Goal: Information Seeking & Learning: Learn about a topic

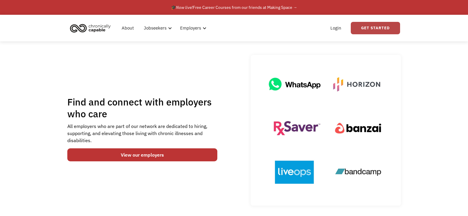
click at [352, 27] on link "Get Started" at bounding box center [375, 28] width 49 height 12
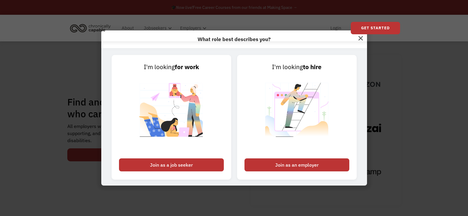
click at [379, 84] on div "What role best describes you? I'm looking for work Join as a job seeker I'm loo…" at bounding box center [234, 108] width 468 height 216
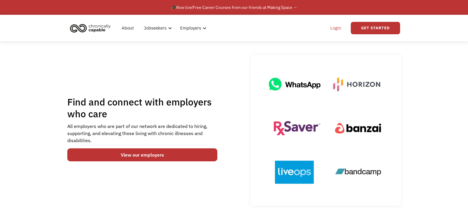
click at [333, 28] on link "Login" at bounding box center [336, 28] width 18 height 19
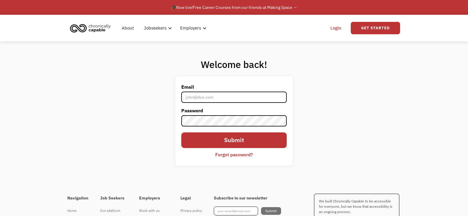
type input "rockymountainprincess@gmail.com"
click at [227, 97] on input "rockymountainprincess@gmail.com" at bounding box center [233, 97] width 105 height 11
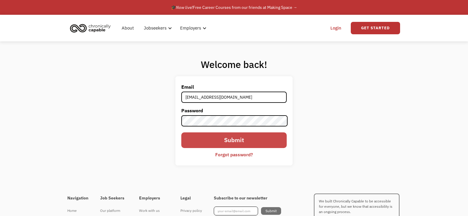
click at [236, 139] on input "Submit" at bounding box center [233, 140] width 105 height 16
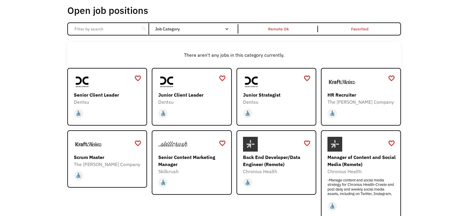
scroll to position [59, 0]
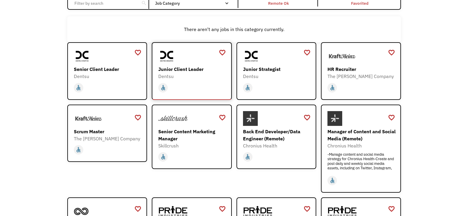
click at [173, 62] on img at bounding box center [166, 56] width 17 height 15
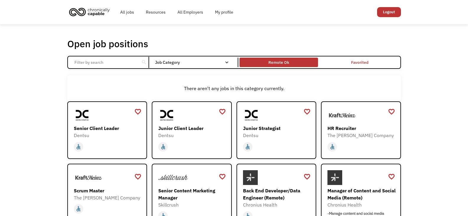
click at [287, 59] on div "Remote Ok" at bounding box center [278, 62] width 21 height 7
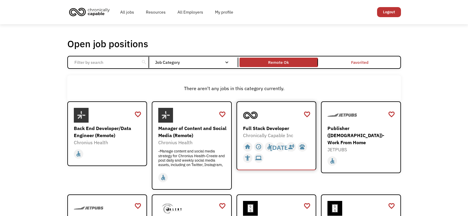
click at [284, 132] on div "Chronically Capable Inc" at bounding box center [277, 135] width 69 height 7
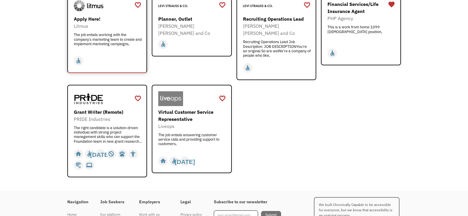
scroll to position [738, 0]
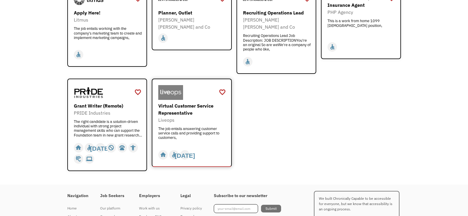
click at [187, 116] on div "Liveops" at bounding box center [192, 119] width 69 height 7
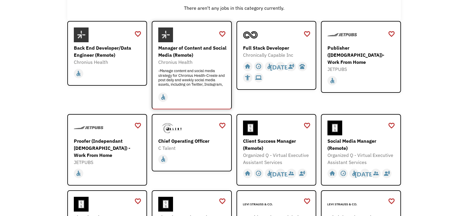
scroll to position [89, 0]
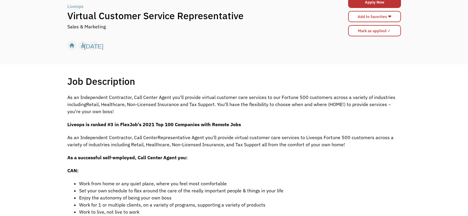
scroll to position [89, 0]
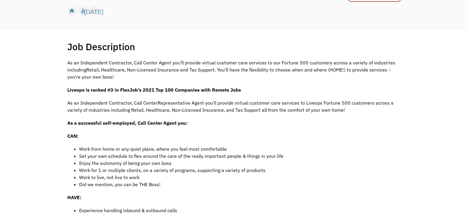
click at [235, 112] on p "As an Independent Contractor, Call CenterRepresentative Agent you'll provide vi…" at bounding box center [234, 106] width 334 height 14
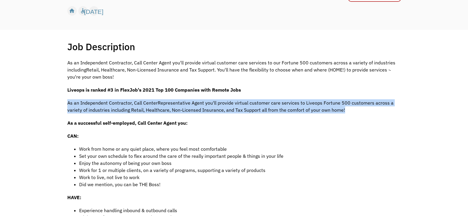
click at [235, 112] on p "As an Independent Contractor, Call CenterRepresentative Agent you'll provide vi…" at bounding box center [234, 106] width 334 height 14
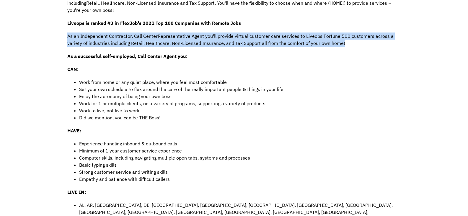
scroll to position [177, 0]
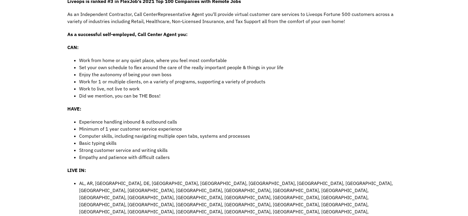
click at [231, 78] on li "Work for 1 or multiple clients, on a variety of programs, supporting a variety …" at bounding box center [240, 81] width 322 height 7
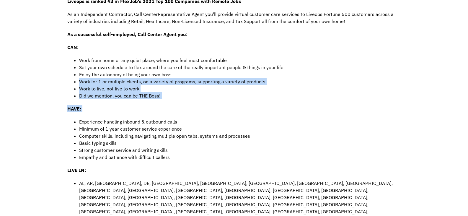
drag, startPoint x: 231, startPoint y: 78, endPoint x: 232, endPoint y: 100, distance: 21.6
click at [232, 101] on div "As an Independent Contractor, Call Center Agent you'll provide virtual customer…" at bounding box center [234, 215] width 334 height 490
click at [228, 79] on li "Work for 1 or multiple clients, on a variety of programs, supporting a variety …" at bounding box center [240, 81] width 322 height 7
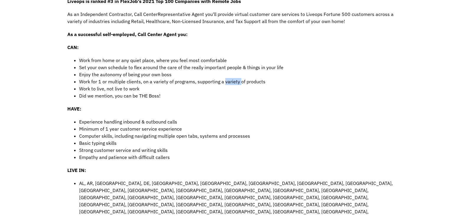
click at [228, 79] on li "Work for 1 or multiple clients, on a variety of programs, supporting a variety …" at bounding box center [240, 81] width 322 height 7
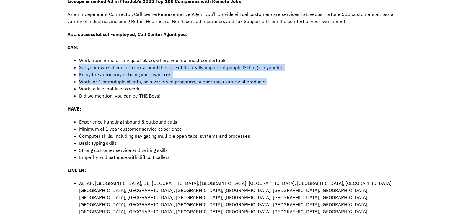
drag, startPoint x: 228, startPoint y: 79, endPoint x: 223, endPoint y: 68, distance: 11.9
click at [223, 68] on ul "Work from home or any quiet place, where you feel most comfortable Set your own…" at bounding box center [234, 78] width 334 height 43
click at [223, 68] on li "Set your own schedule to flex around the care of the really important people & …" at bounding box center [240, 67] width 322 height 7
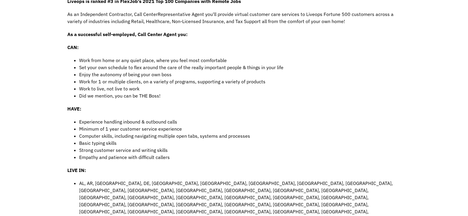
click at [179, 63] on li "Work from home or any quiet place, where you feel most comfortable" at bounding box center [240, 60] width 322 height 7
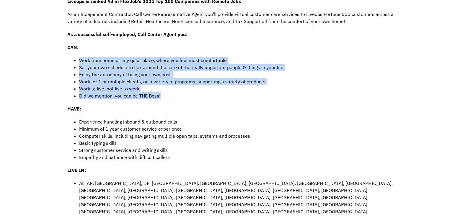
drag, startPoint x: 179, startPoint y: 63, endPoint x: 201, endPoint y: 96, distance: 40.0
click at [201, 96] on ul "Work from home or any quiet place, where you feel most comfortable Set your own…" at bounding box center [234, 78] width 334 height 43
click at [201, 96] on li "Did we mention, you can be THE Boss!" at bounding box center [240, 95] width 322 height 7
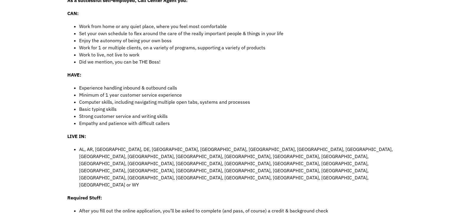
scroll to position [236, 0]
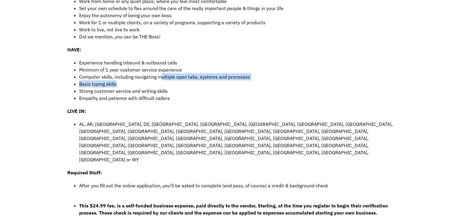
click at [162, 81] on ul "Experience handling inbound & outbound calls Minimum of 1 year customer service…" at bounding box center [234, 80] width 334 height 43
click at [162, 81] on li "Basic typing skills" at bounding box center [240, 83] width 322 height 7
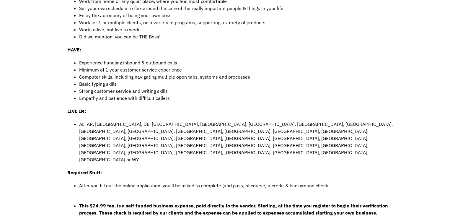
click at [130, 65] on li "Experience handling inbound & outbound calls" at bounding box center [240, 62] width 322 height 7
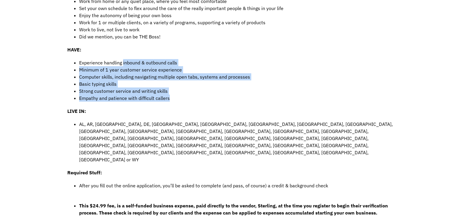
drag, startPoint x: 130, startPoint y: 65, endPoint x: 154, endPoint y: 98, distance: 40.9
click at [154, 98] on ul "Experience handling inbound & outbound calls Minimum of 1 year customer service…" at bounding box center [234, 80] width 334 height 43
click at [155, 97] on li "Empathy and patience with difficult callers" at bounding box center [240, 98] width 322 height 7
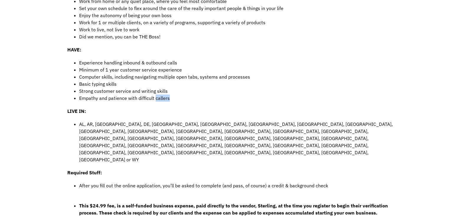
click at [155, 96] on li "Empathy and patience with difficult callers" at bounding box center [240, 98] width 322 height 7
click at [154, 96] on li "Empathy and patience with difficult callers" at bounding box center [240, 98] width 322 height 7
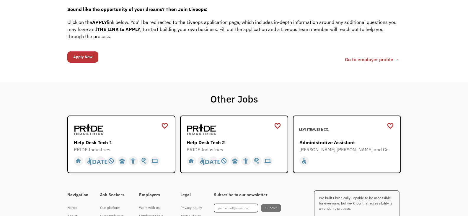
scroll to position [595, 0]
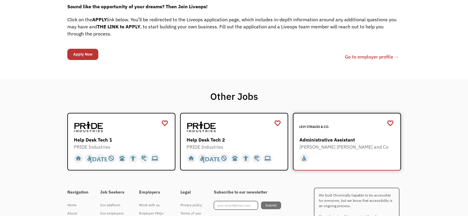
click at [369, 119] on div at bounding box center [347, 126] width 97 height 15
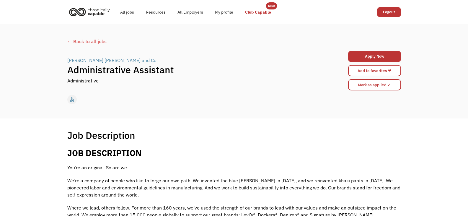
click at [260, 14] on link "Club Capable" at bounding box center [258, 12] width 38 height 19
